Goal: Communication & Community: Answer question/provide support

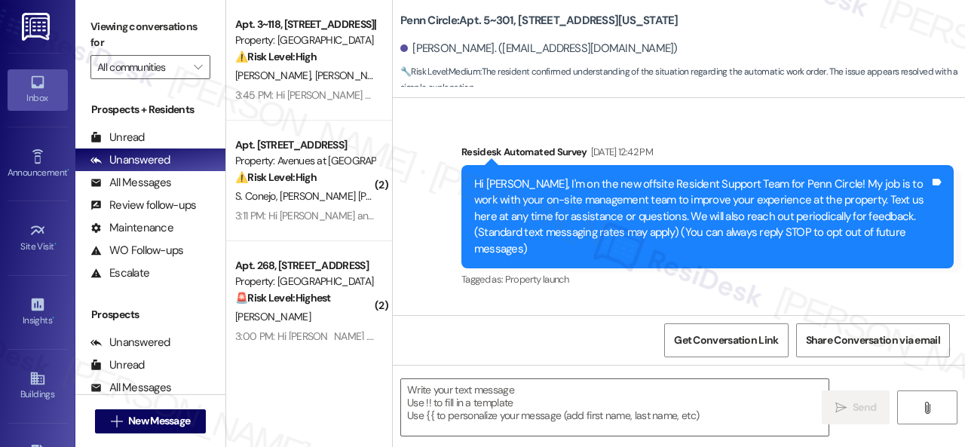
type textarea "Fetching suggested responses. Please feel free to read through the conversation…"
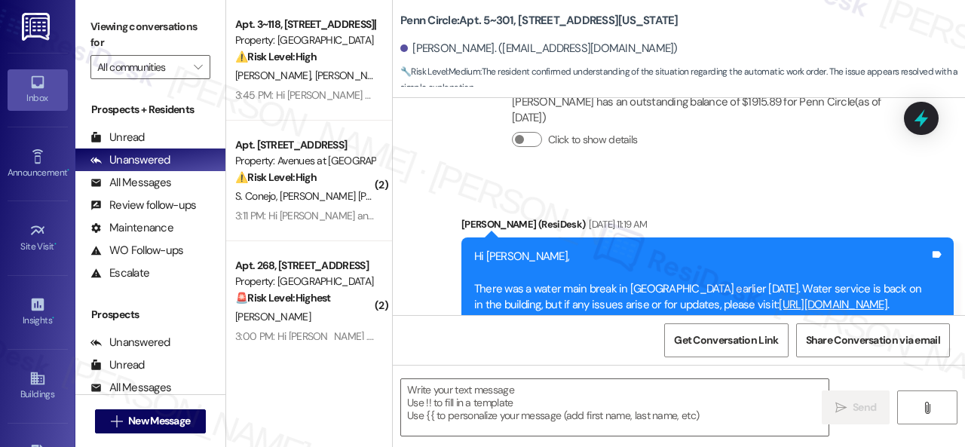
scroll to position [1825, 0]
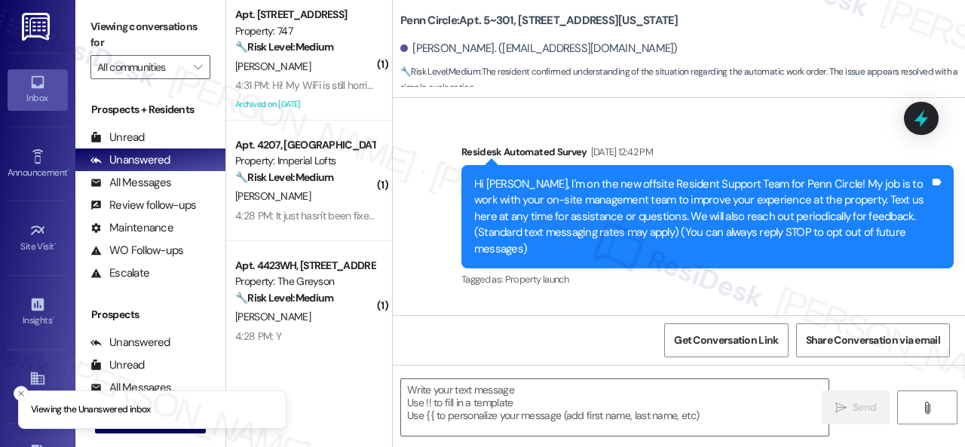
type textarea "Fetching suggested responses. Please feel free to read through the conversation…"
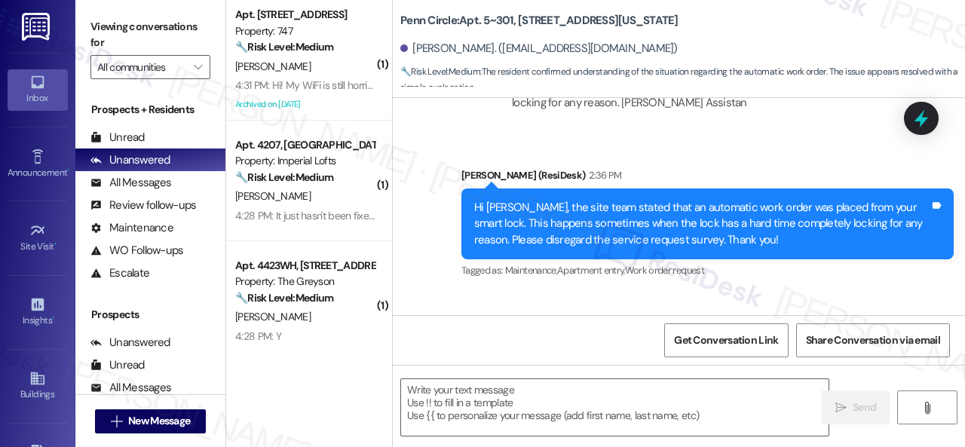
scroll to position [2956, 0]
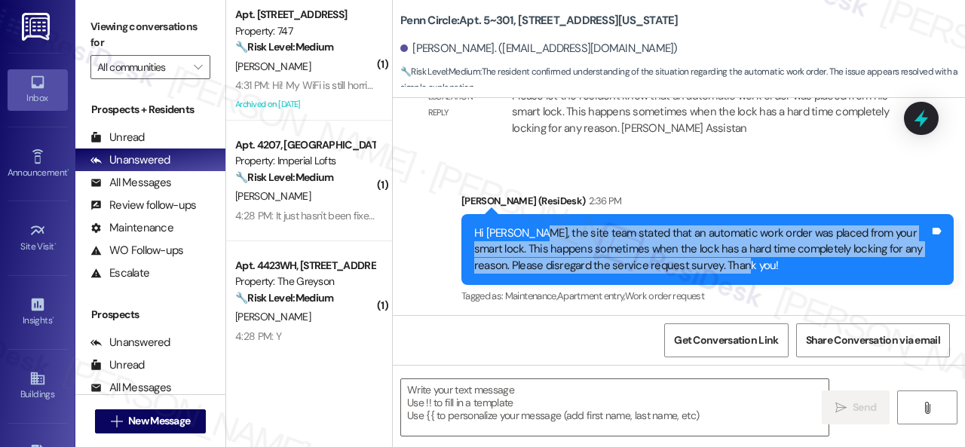
drag, startPoint x: 529, startPoint y: 196, endPoint x: 751, endPoint y: 236, distance: 225.9
click at [751, 236] on div "Hi [PERSON_NAME], the site team stated that an automatic work order was placed …" at bounding box center [701, 249] width 455 height 48
copy div "he site team stated that an automatic work order was placed from your smart loc…"
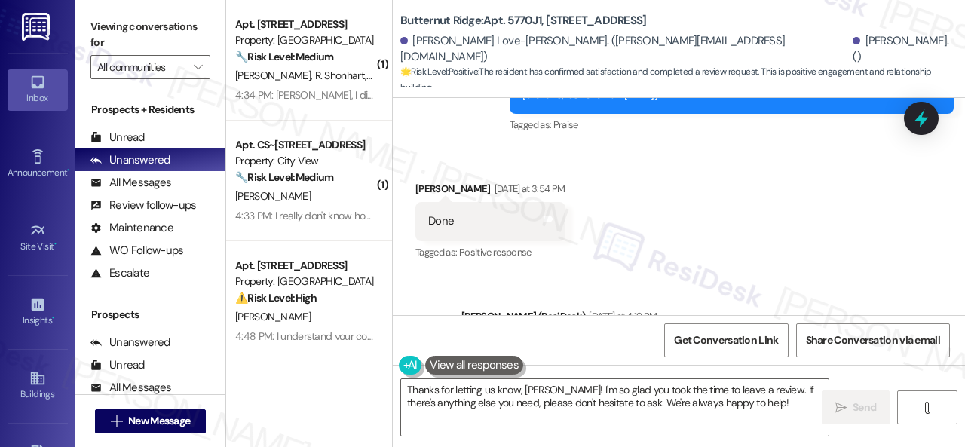
scroll to position [4392, 0]
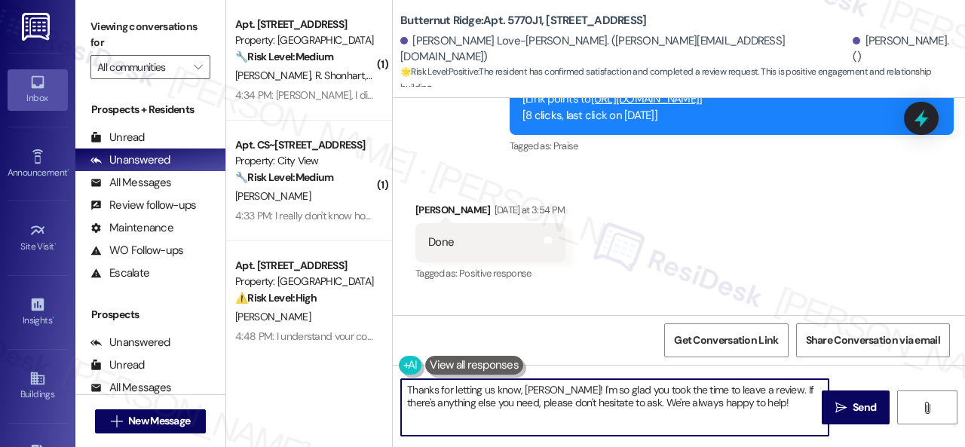
drag, startPoint x: 407, startPoint y: 390, endPoint x: 815, endPoint y: 433, distance: 410.0
click at [815, 433] on textarea "Thanks for letting us know, Jeffery! I'm so glad you took the time to leave a r…" at bounding box center [614, 407] width 427 height 57
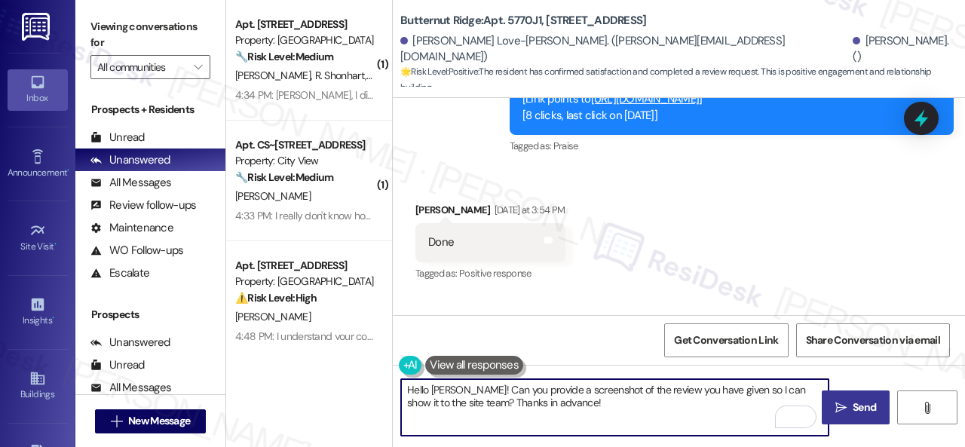
type textarea "Hello Jeffery! Can you provide a screenshot of the review you have given so I c…"
drag, startPoint x: 848, startPoint y: 405, endPoint x: 852, endPoint y: 384, distance: 22.3
click at [852, 405] on span "Send" at bounding box center [863, 407] width 23 height 16
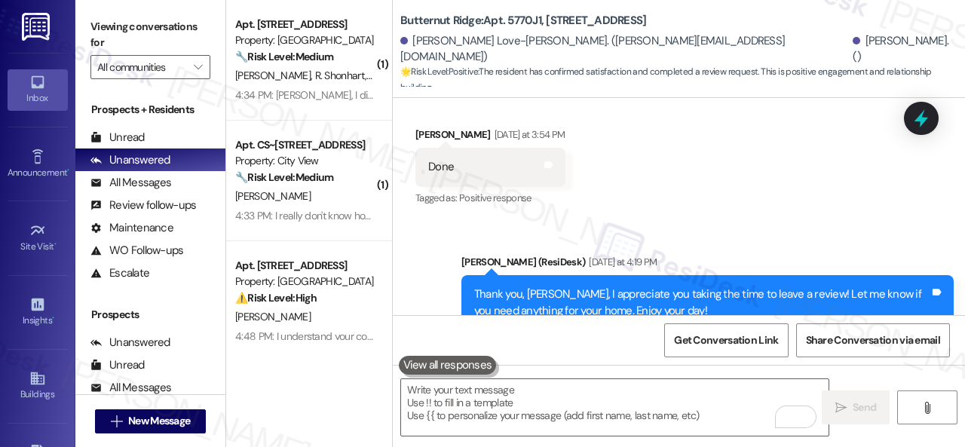
scroll to position [4323, 0]
